Goal: Transaction & Acquisition: Subscribe to service/newsletter

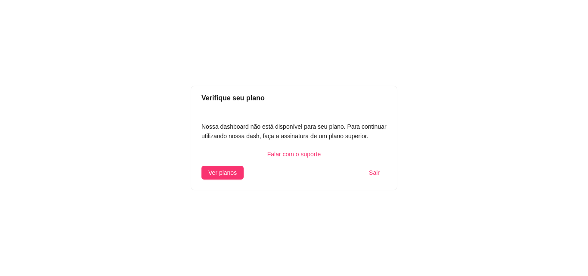
click at [293, 152] on div "Falar com o suporte" at bounding box center [293, 153] width 185 height 9
click at [241, 173] on button "Ver planos" at bounding box center [222, 173] width 42 height 14
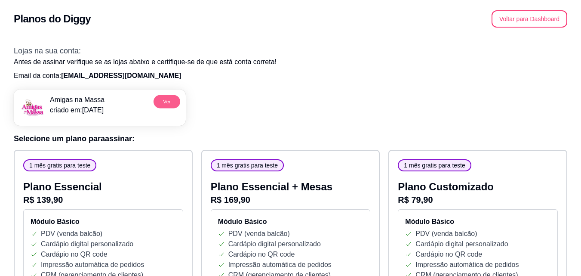
click at [162, 100] on button "Ver" at bounding box center [167, 101] width 27 height 13
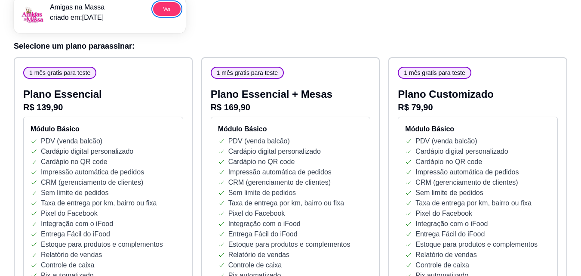
scroll to position [93, 0]
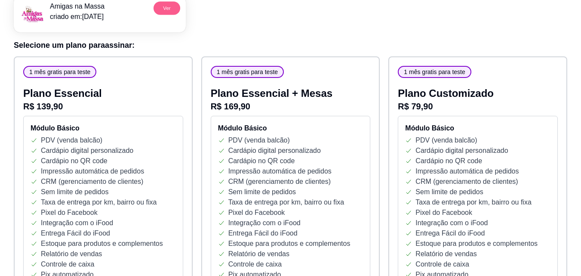
click at [165, 9] on button "Ver" at bounding box center [167, 7] width 27 height 13
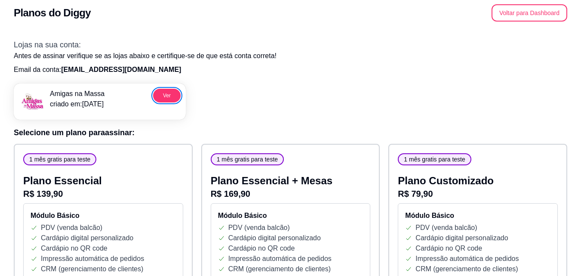
scroll to position [0, 0]
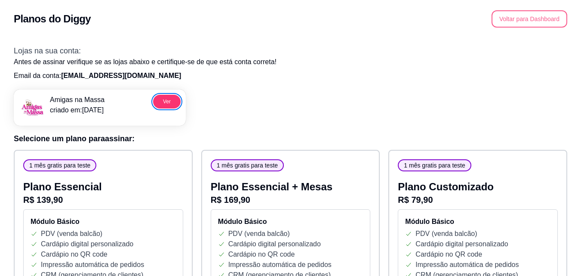
click at [523, 16] on button "Voltar para Dashboard" at bounding box center [530, 18] width 76 height 17
